Goal: Navigation & Orientation: Find specific page/section

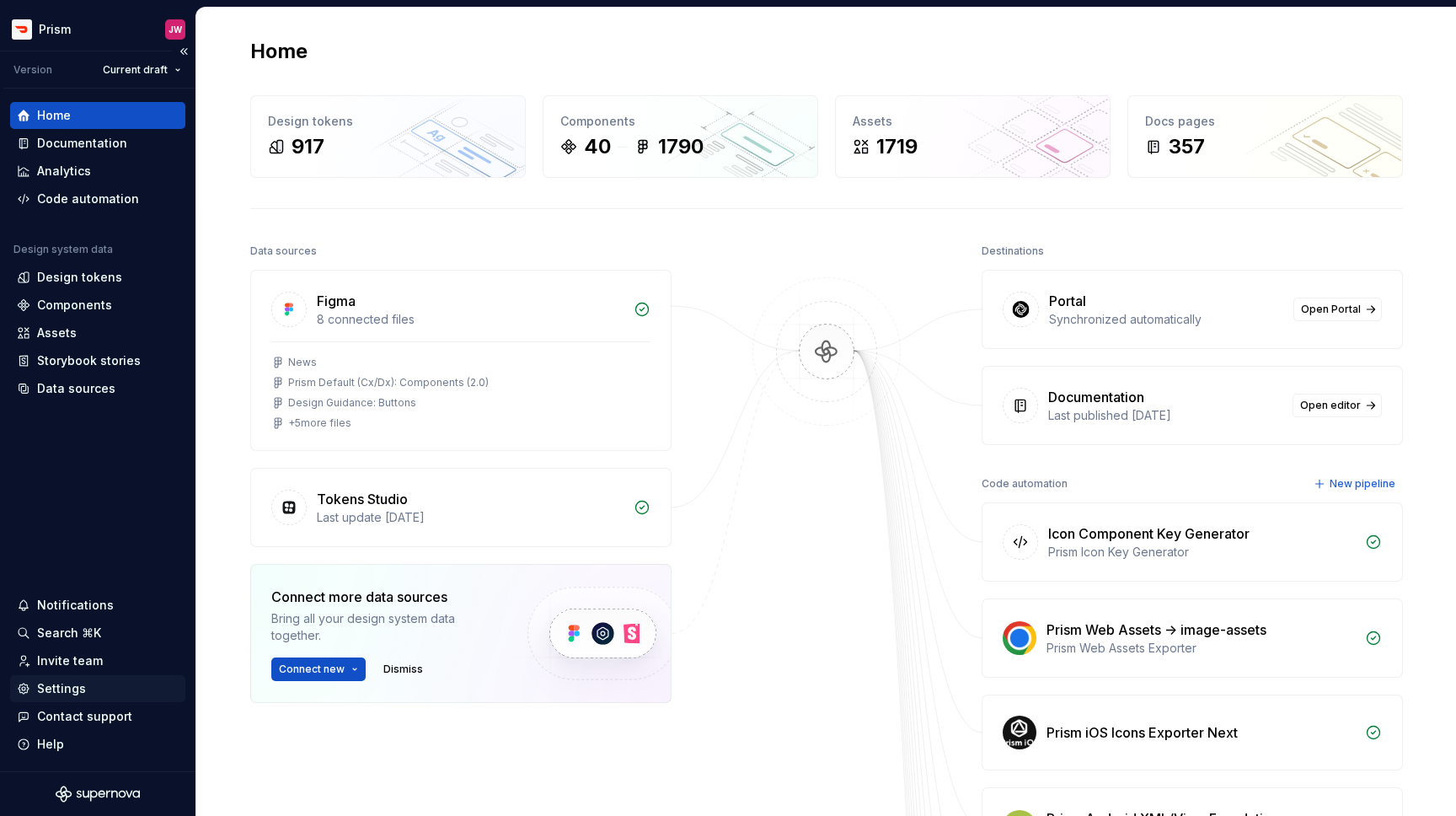
click at [54, 684] on div "Settings" at bounding box center [61, 688] width 49 height 17
click at [1318, 313] on span "Open Portal" at bounding box center [1331, 309] width 60 height 14
